Goal: Navigation & Orientation: Find specific page/section

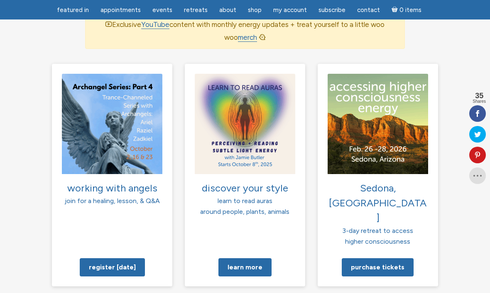
scroll to position [595, 0]
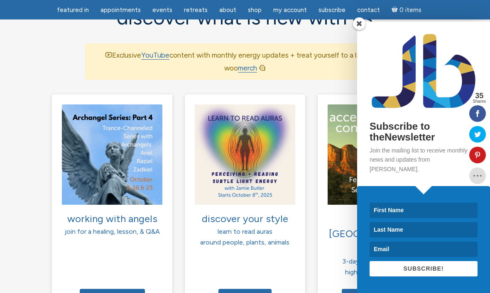
click at [360, 30] on span at bounding box center [359, 23] width 12 height 12
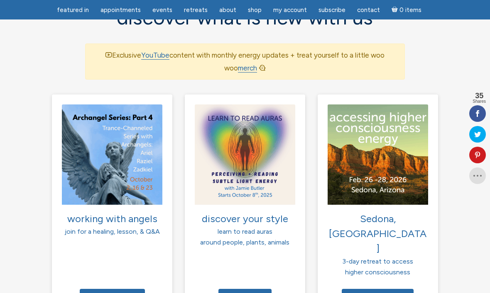
click at [363, 8] on span "Contact" at bounding box center [368, 9] width 23 height 7
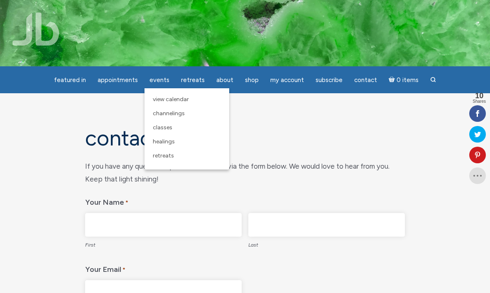
click at [161, 100] on span "View Calendar" at bounding box center [171, 99] width 36 height 7
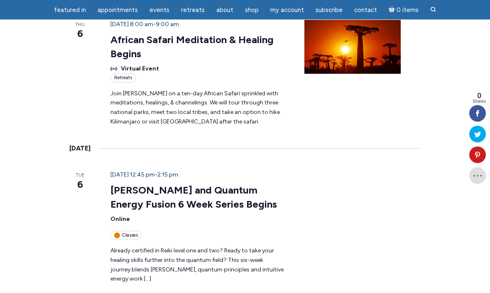
scroll to position [1246, 0]
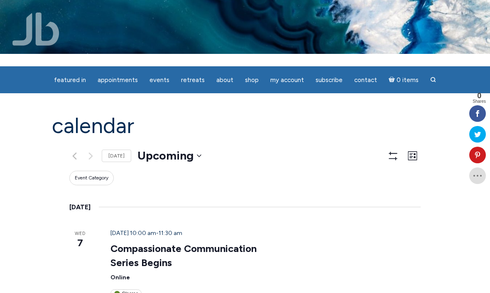
scroll to position [0, 0]
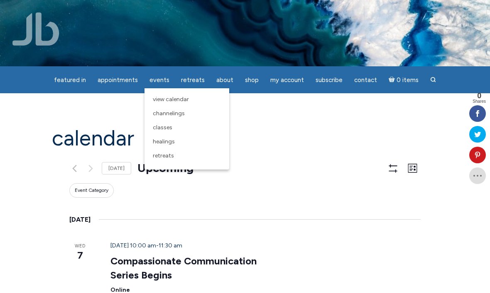
click at [157, 138] on link "Healings" at bounding box center [187, 142] width 76 height 14
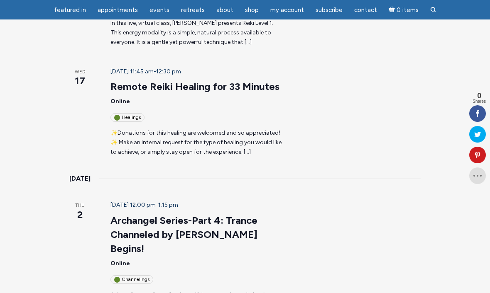
scroll to position [373, 0]
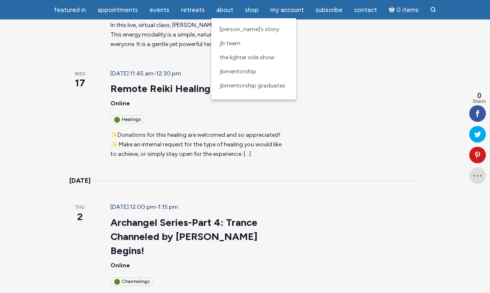
click at [229, 45] on span "JB Team" at bounding box center [229, 43] width 21 height 7
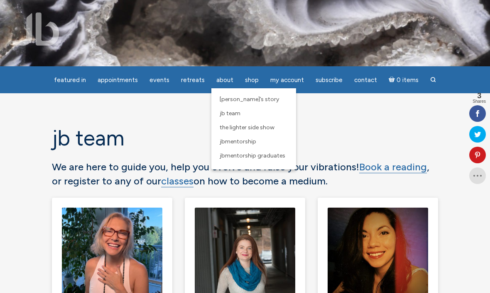
click at [231, 129] on span "The Lighter Side Show" at bounding box center [246, 127] width 55 height 7
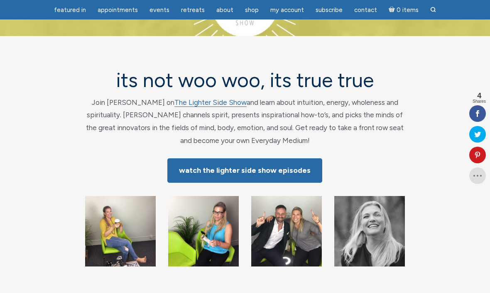
scroll to position [30, 0]
